Goal: Check status

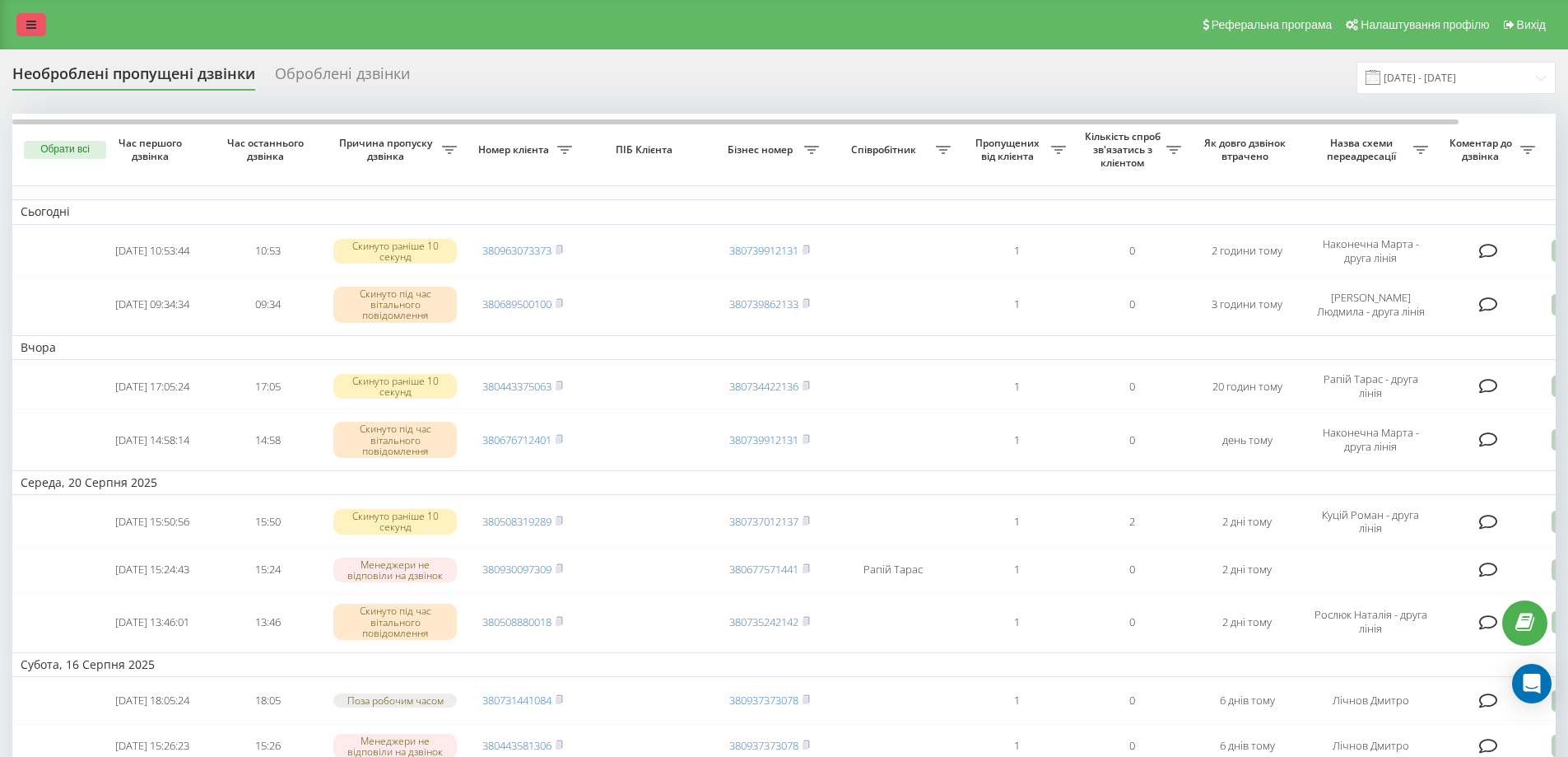
click at [42, 28] on link at bounding box center [31, 24] width 30 height 23
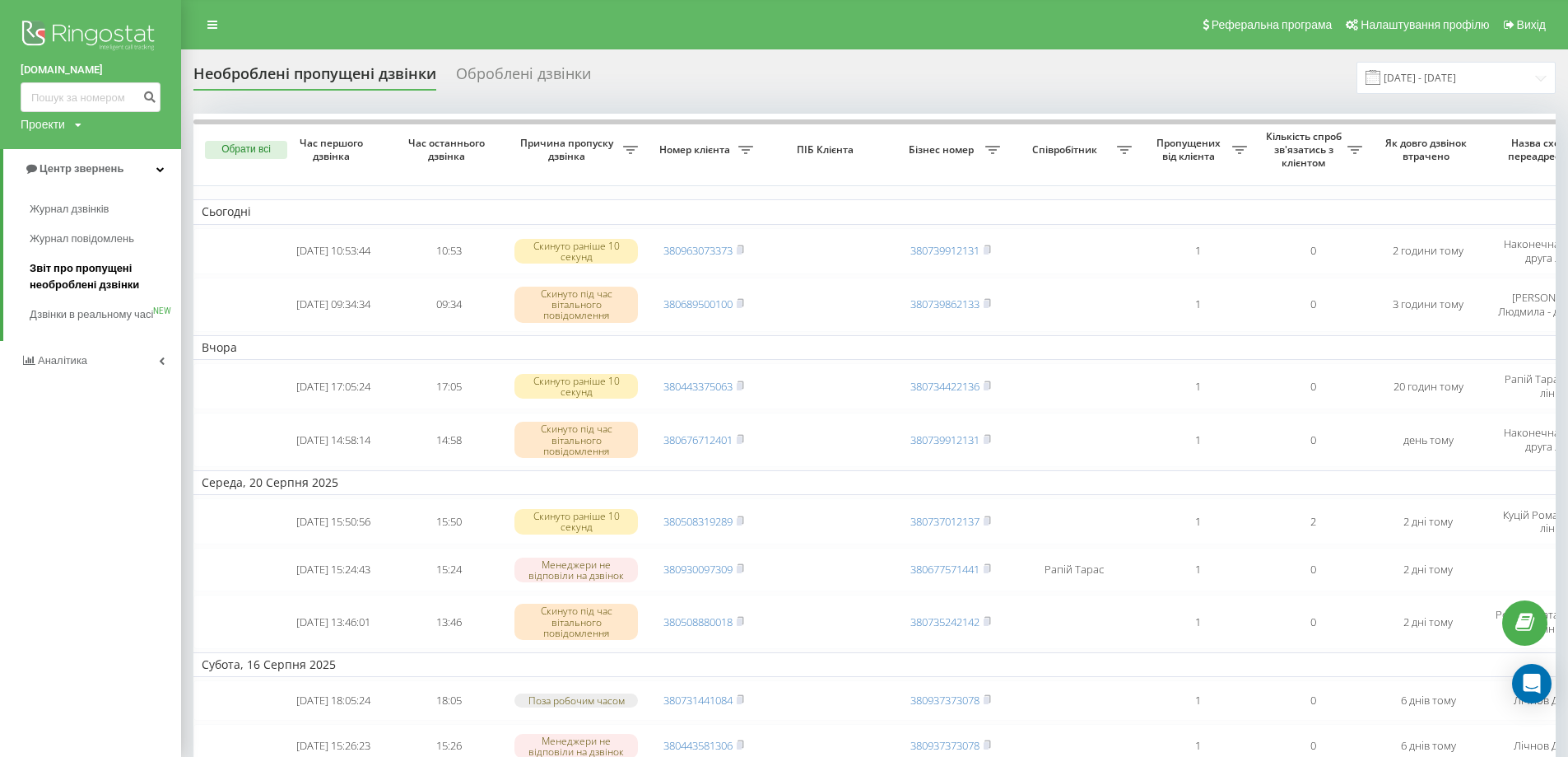
click at [92, 268] on span "Звіт про пропущені необроблені дзвінки" at bounding box center [101, 277] width 143 height 33
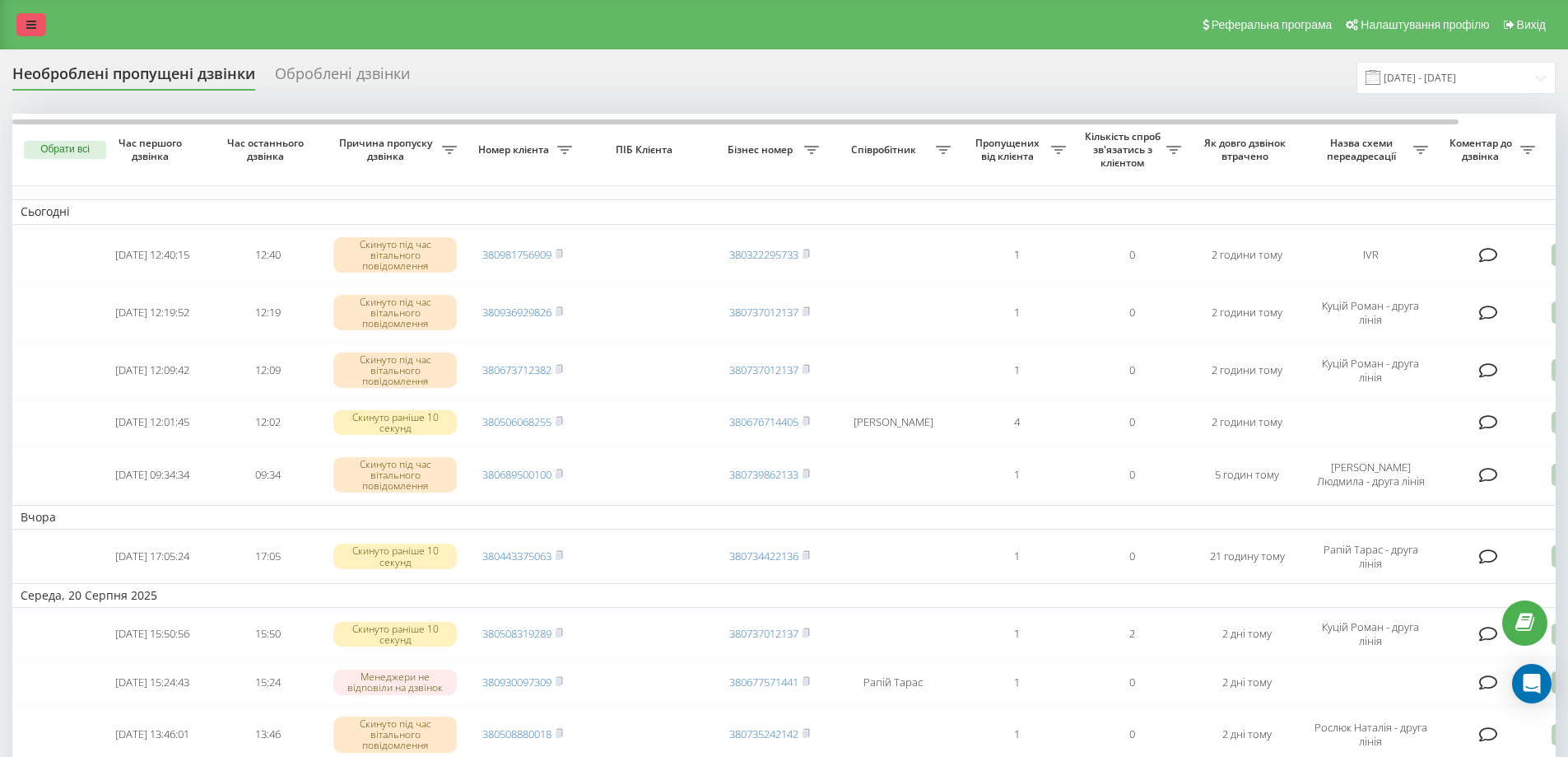
click at [21, 25] on link at bounding box center [31, 24] width 30 height 23
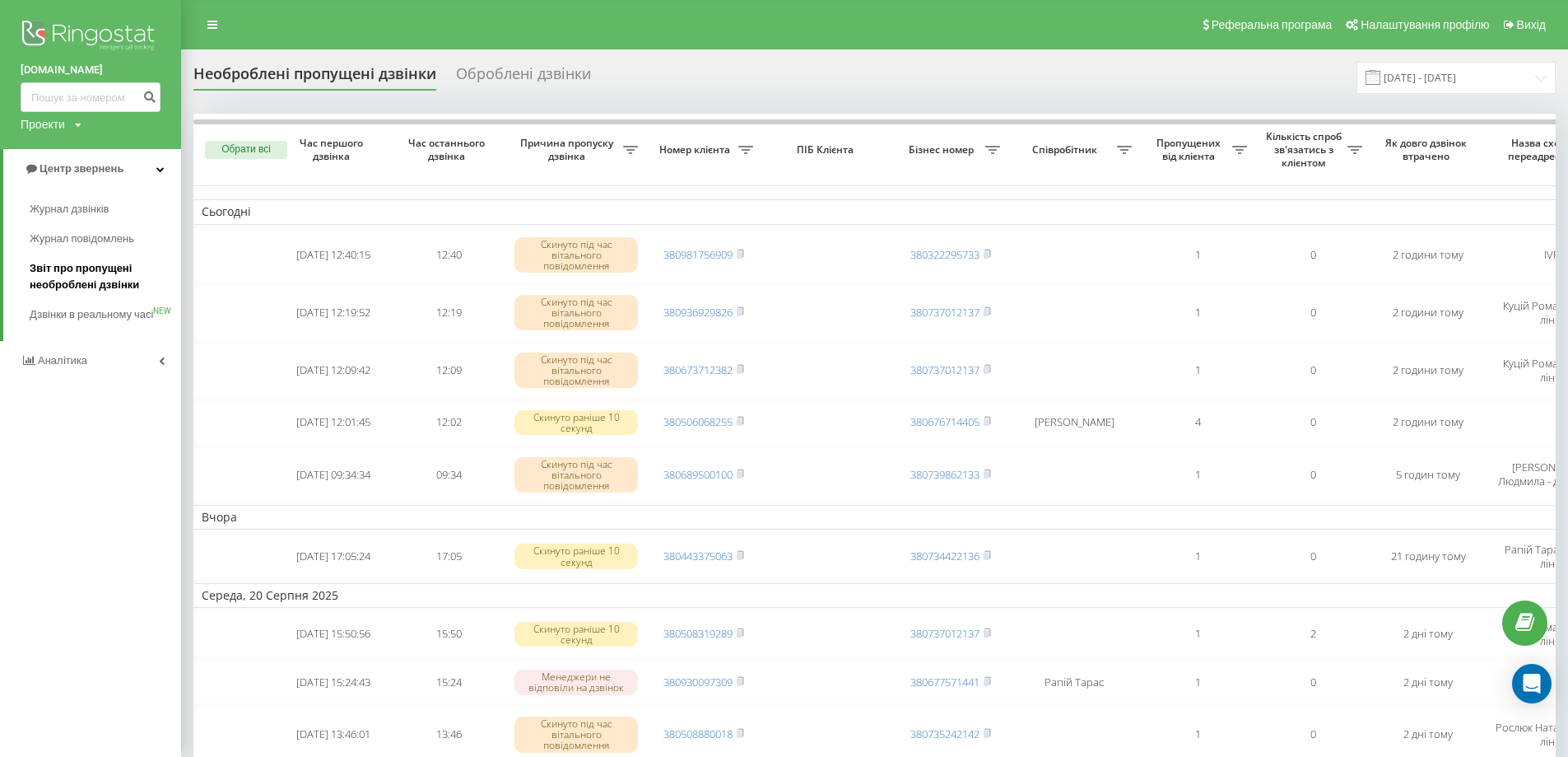
click at [103, 265] on span "Звіт про пропущені необроблені дзвінки" at bounding box center [101, 277] width 143 height 33
